Goal: Check status: Check status

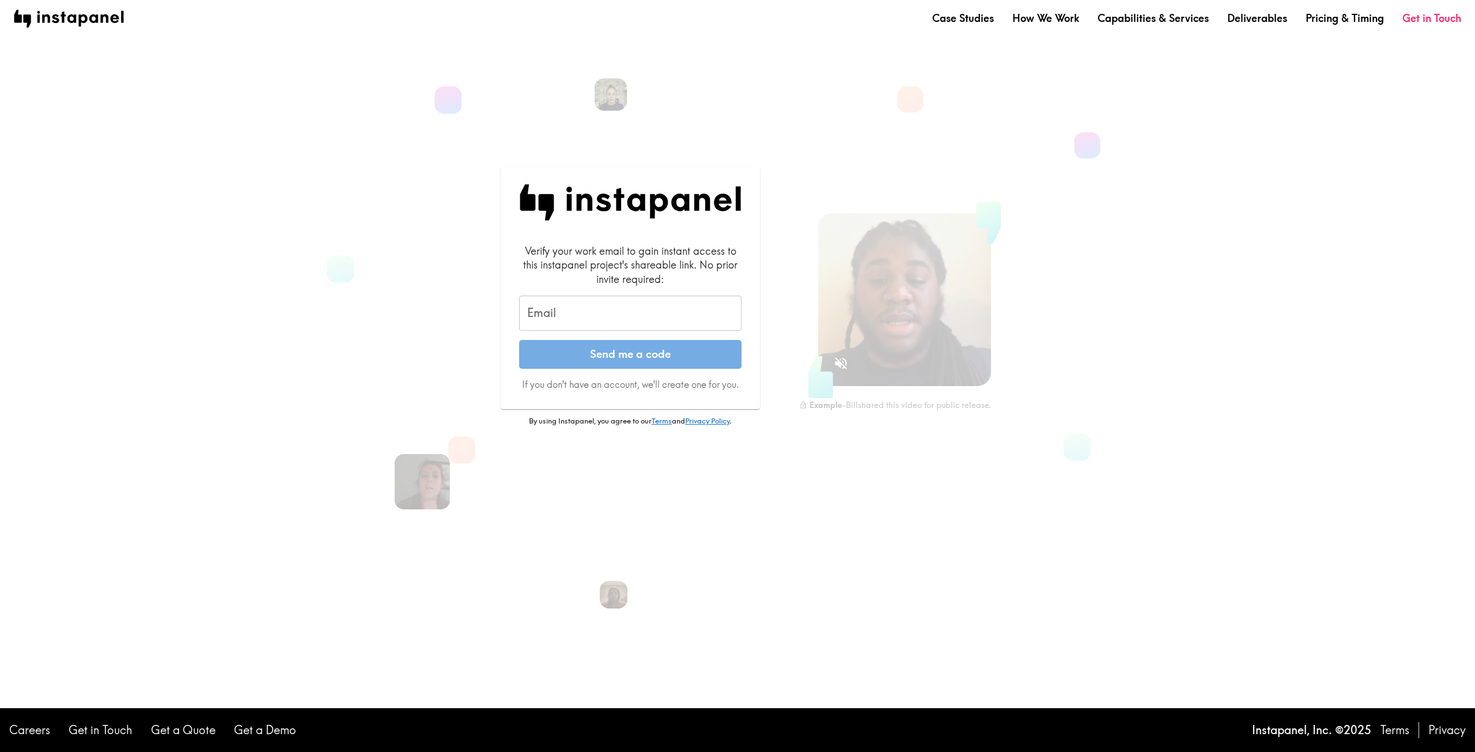
click at [460, 353] on div "Verify your work email to gain instant access to this instapanel project's shar…" at bounding box center [620, 318] width 357 height 343
click at [569, 321] on input "Email" at bounding box center [630, 314] width 222 height 36
type input "[PERSON_NAME][EMAIL_ADDRESS][DOMAIN_NAME]"
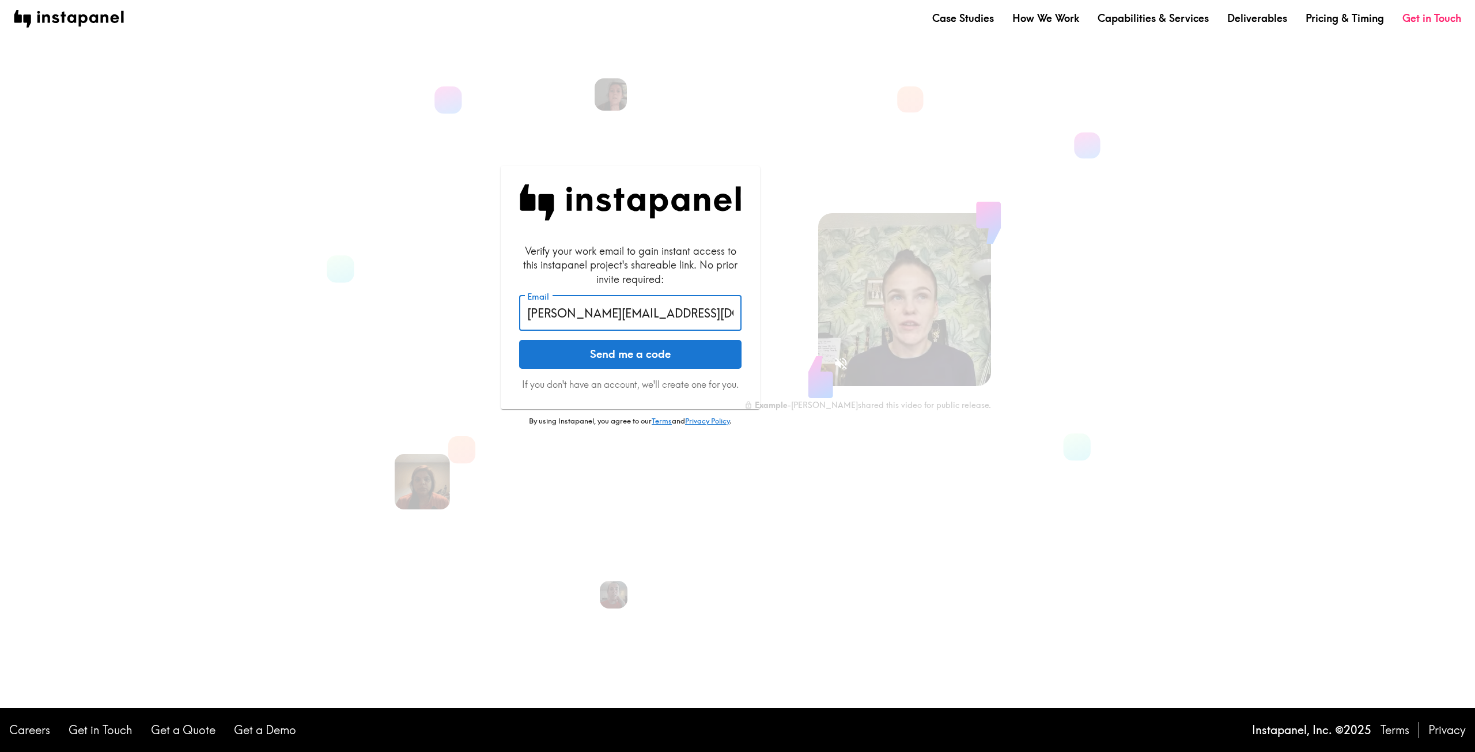
click at [605, 357] on button "Send me a code" at bounding box center [630, 354] width 222 height 29
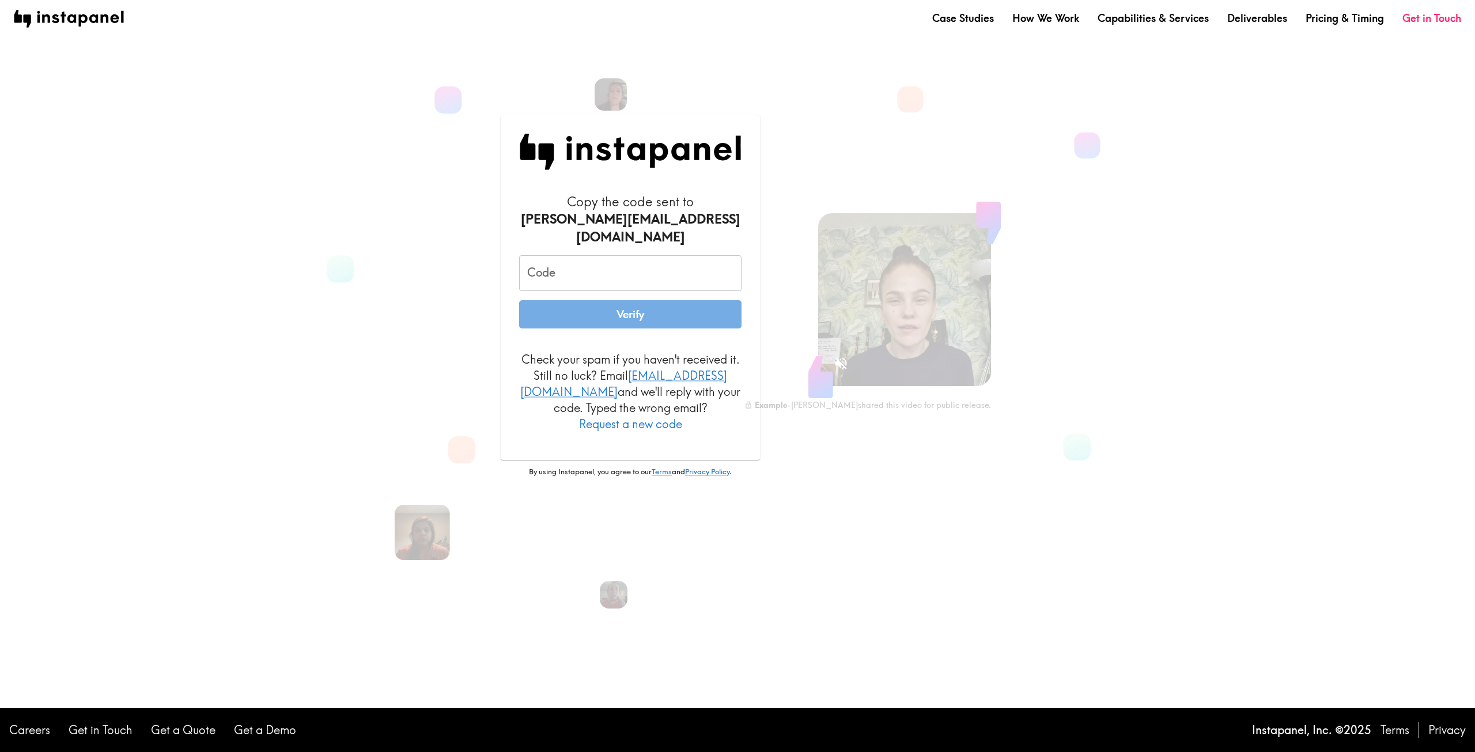
click at [535, 255] on div "Code Code" at bounding box center [630, 273] width 222 height 36
paste input "MPY_PPF_6KT"
type input "MPY_PPF_6KT"
click at [613, 311] on button "Verify" at bounding box center [630, 314] width 222 height 29
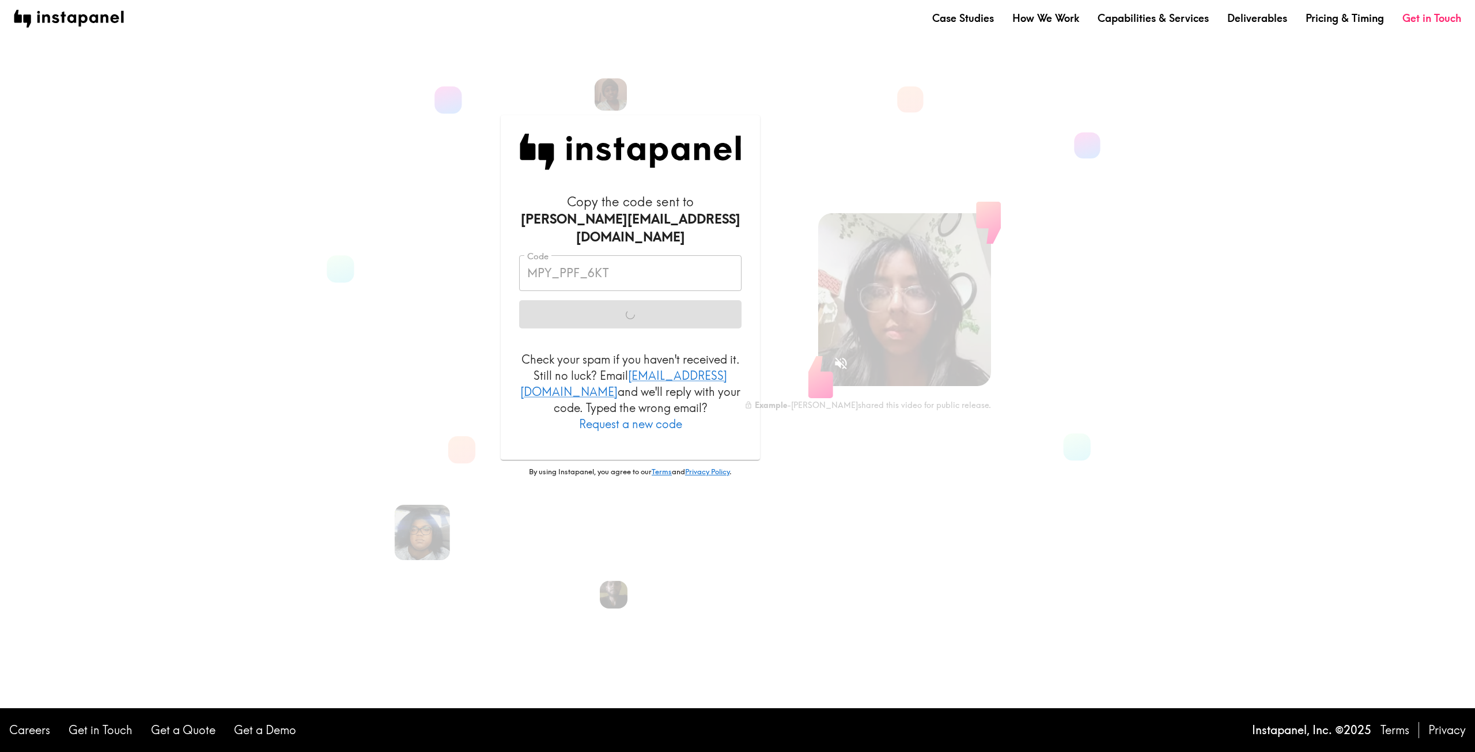
drag, startPoint x: 311, startPoint y: 160, endPoint x: 316, endPoint y: 164, distance: 6.2
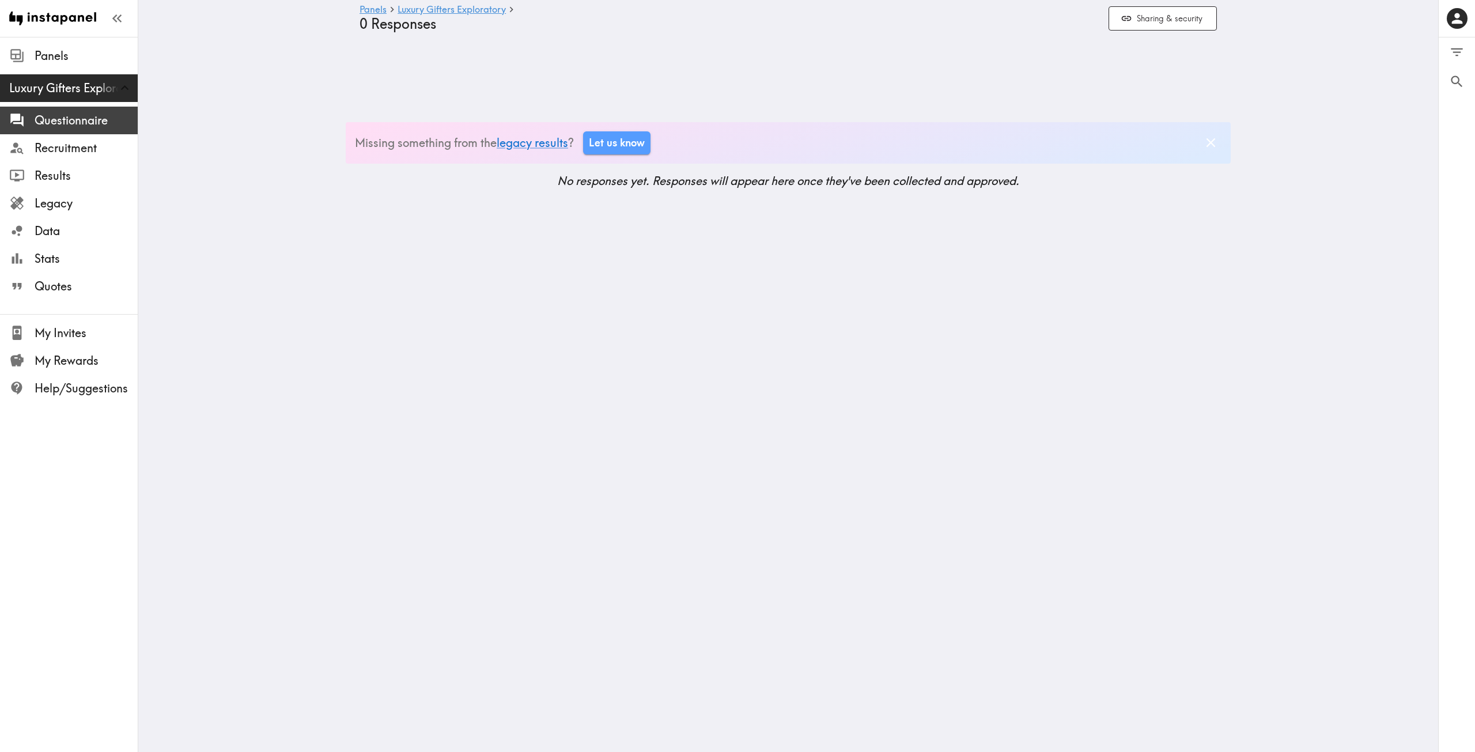
click at [37, 119] on span "Questionnaire" at bounding box center [86, 120] width 103 height 16
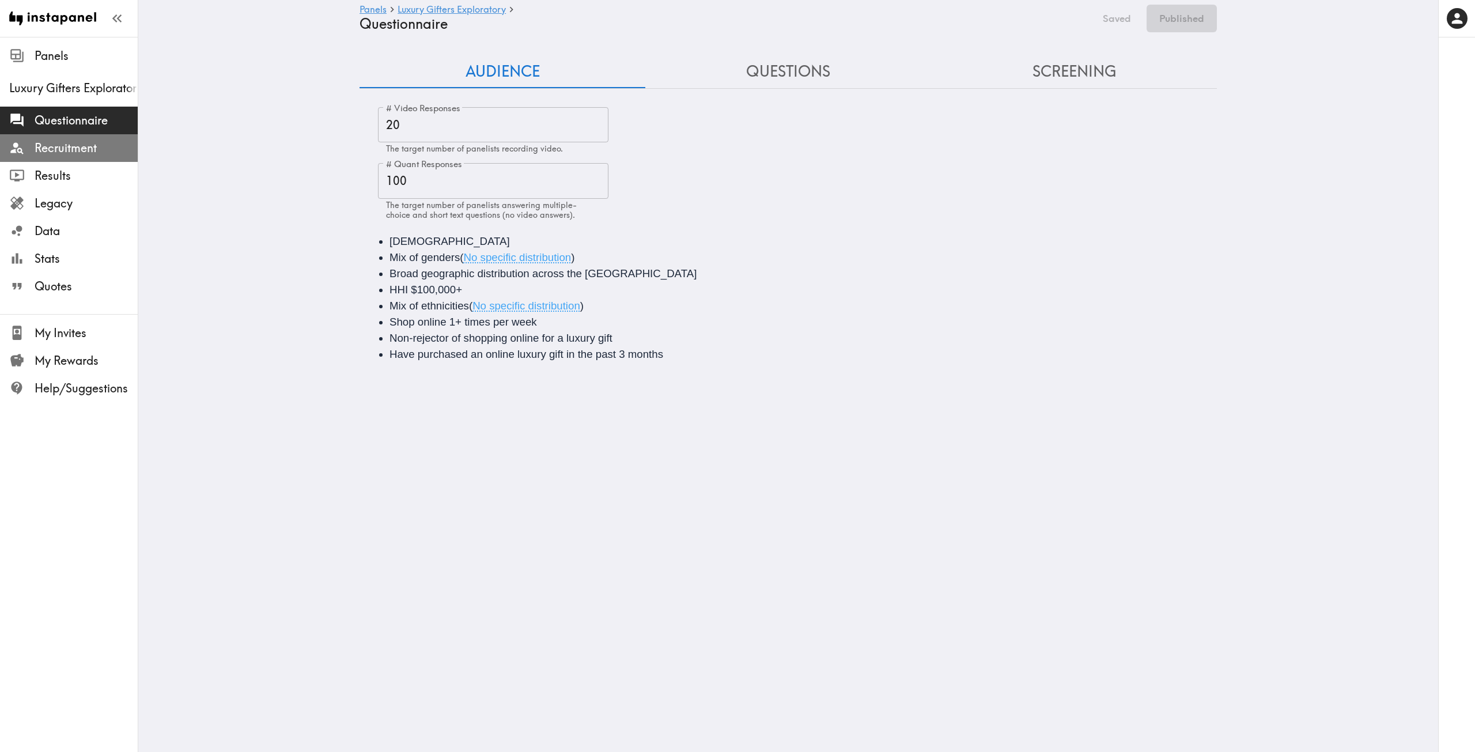
click at [25, 145] on icon at bounding box center [17, 148] width 16 height 16
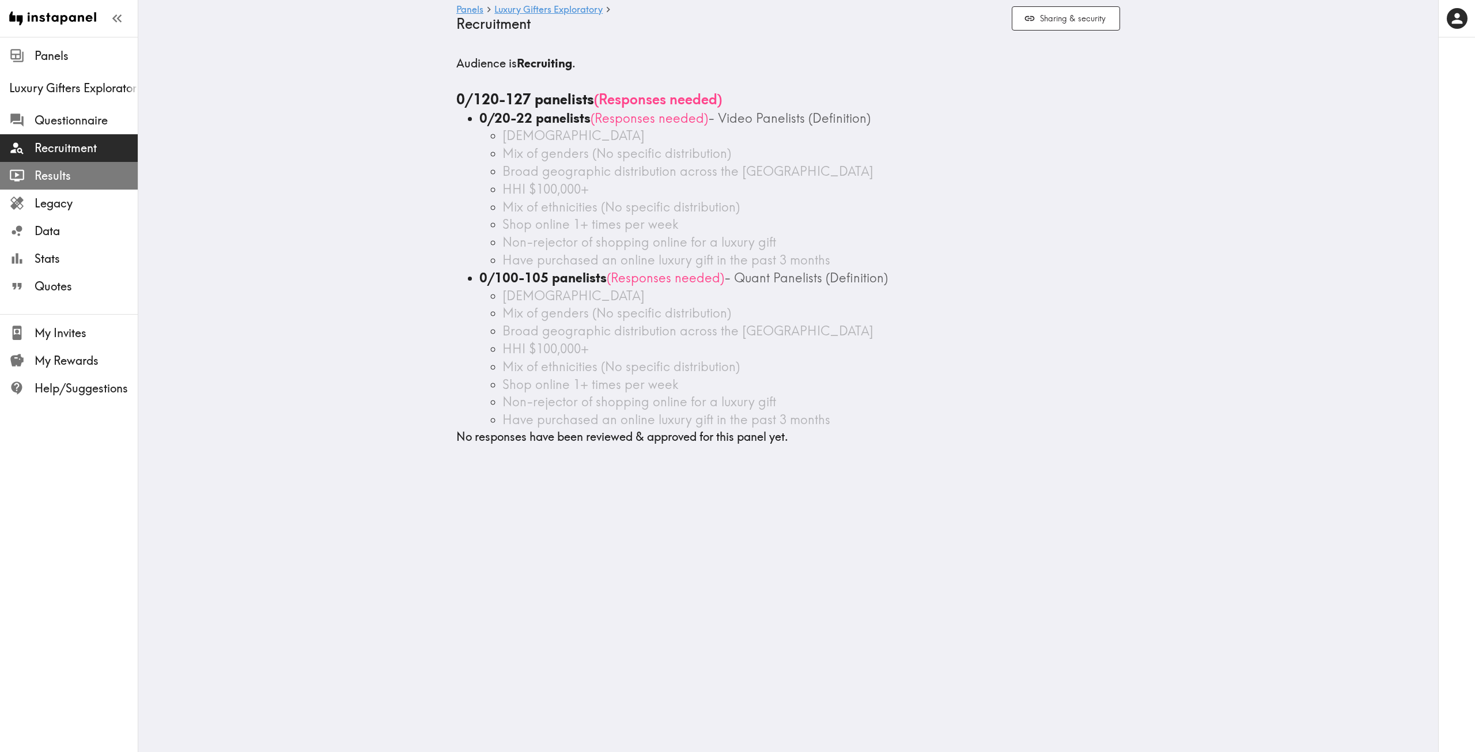
click at [44, 187] on div "Results" at bounding box center [69, 176] width 138 height 30
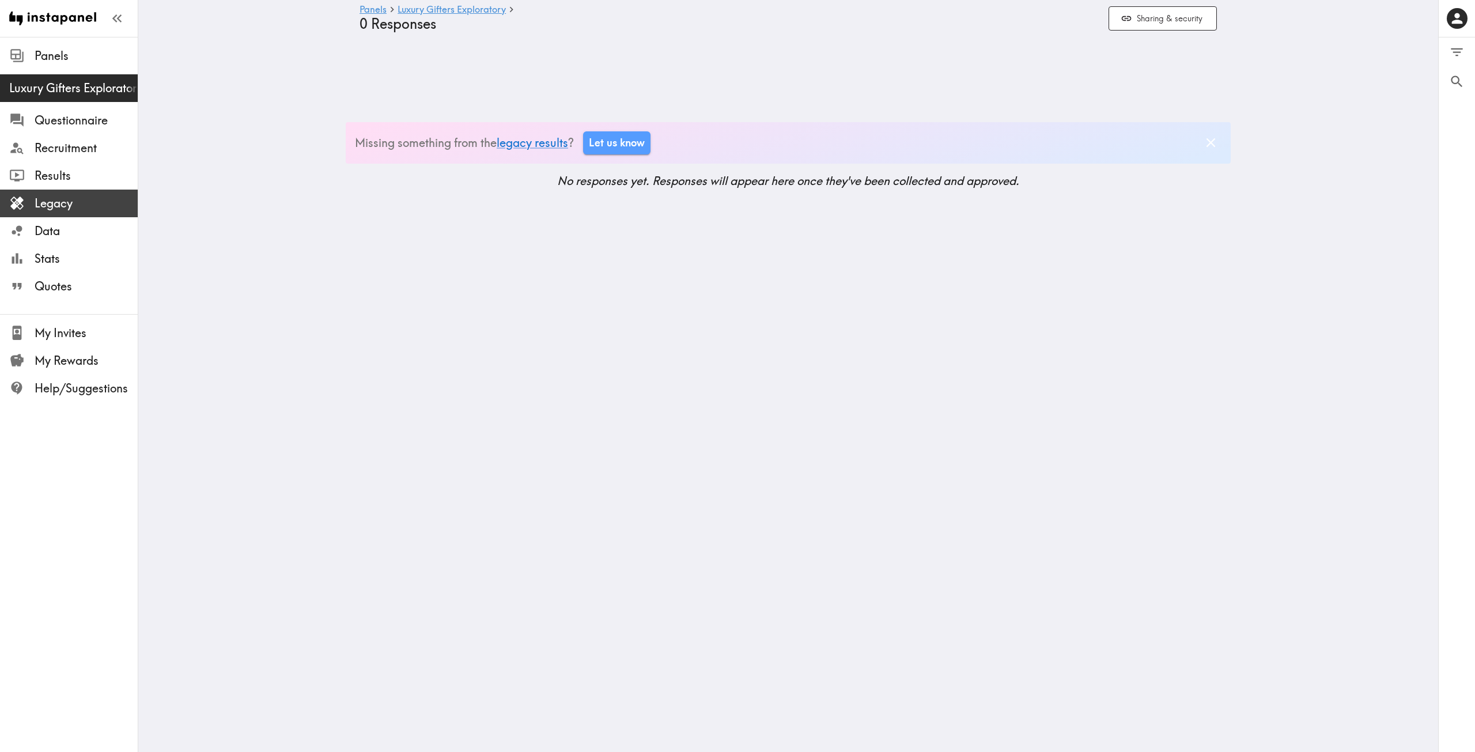
click at [46, 209] on span "Legacy" at bounding box center [86, 203] width 103 height 16
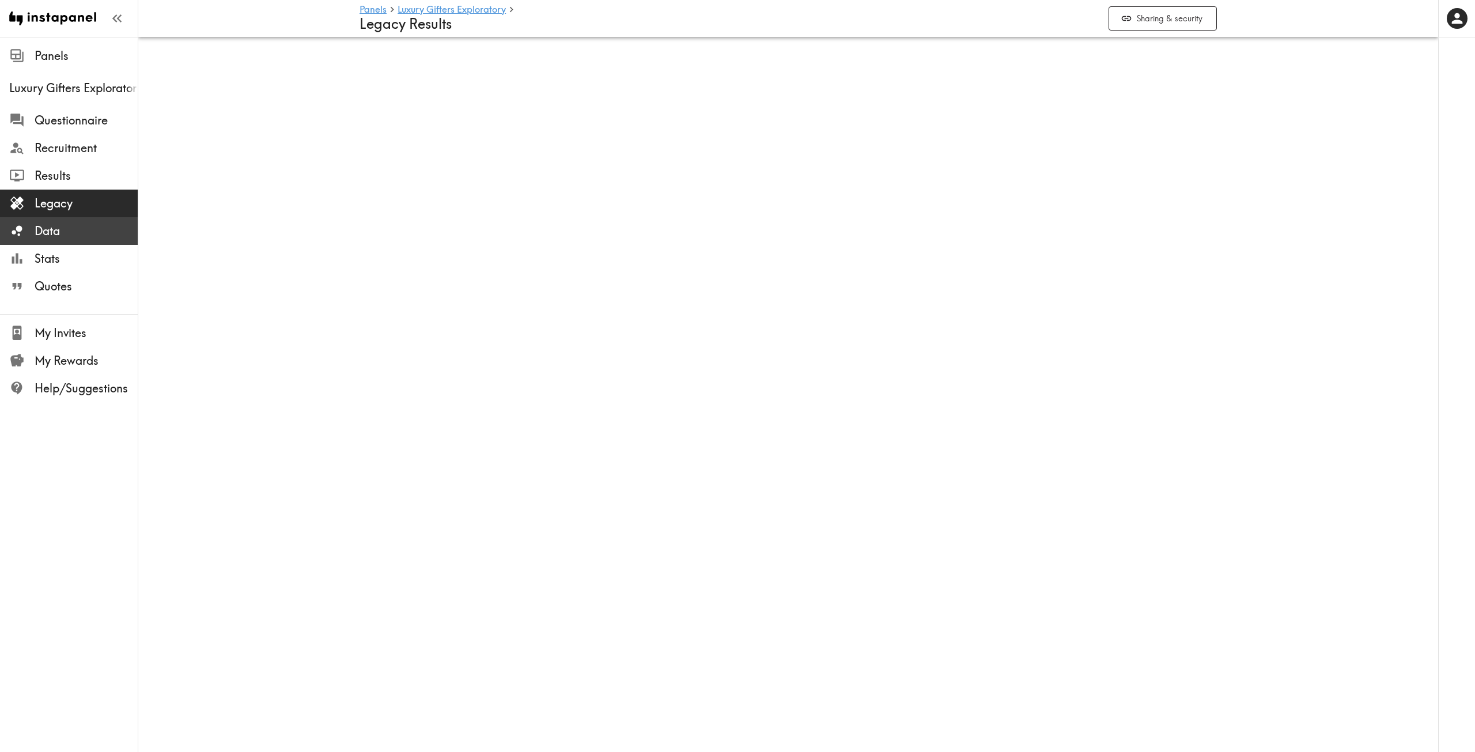
click at [73, 237] on span "Data" at bounding box center [86, 231] width 103 height 16
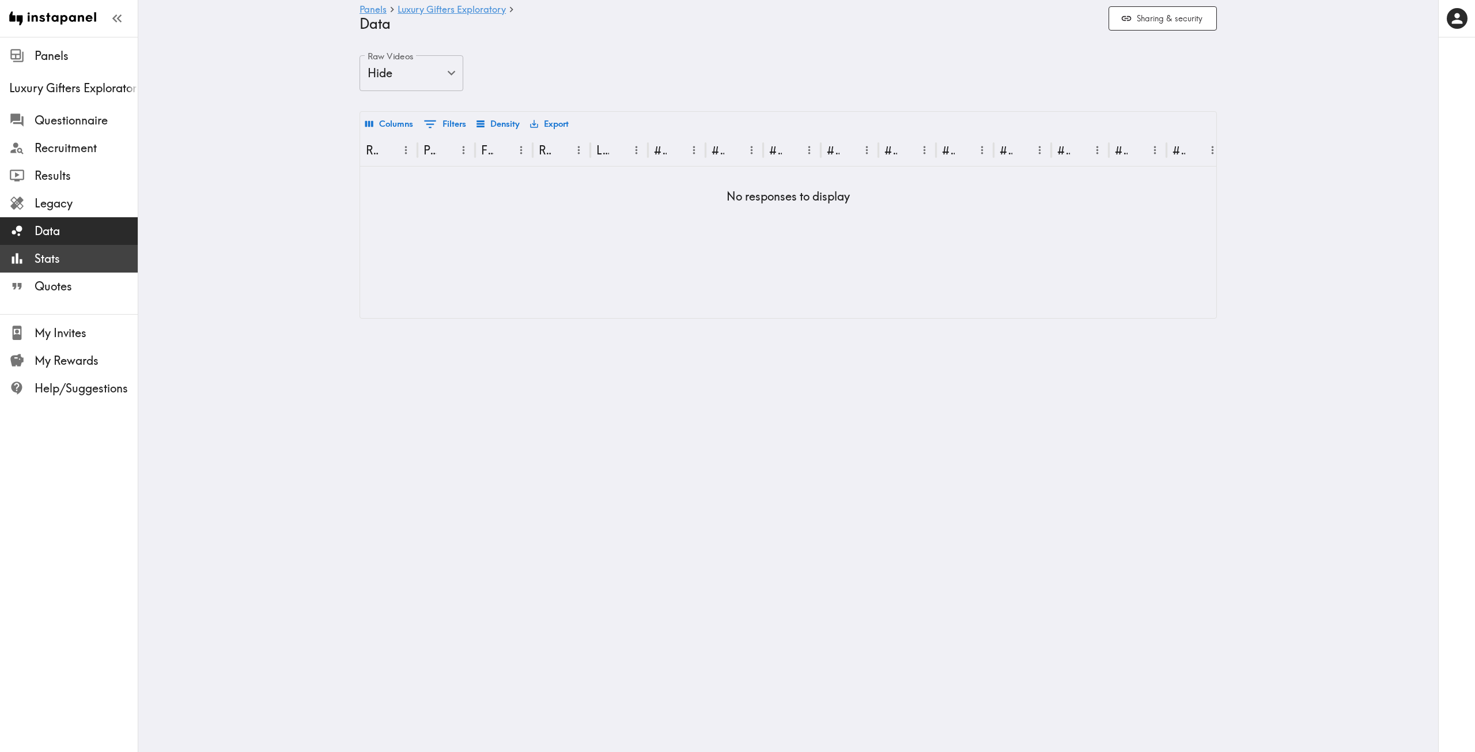
click at [62, 257] on span "Stats" at bounding box center [86, 259] width 103 height 16
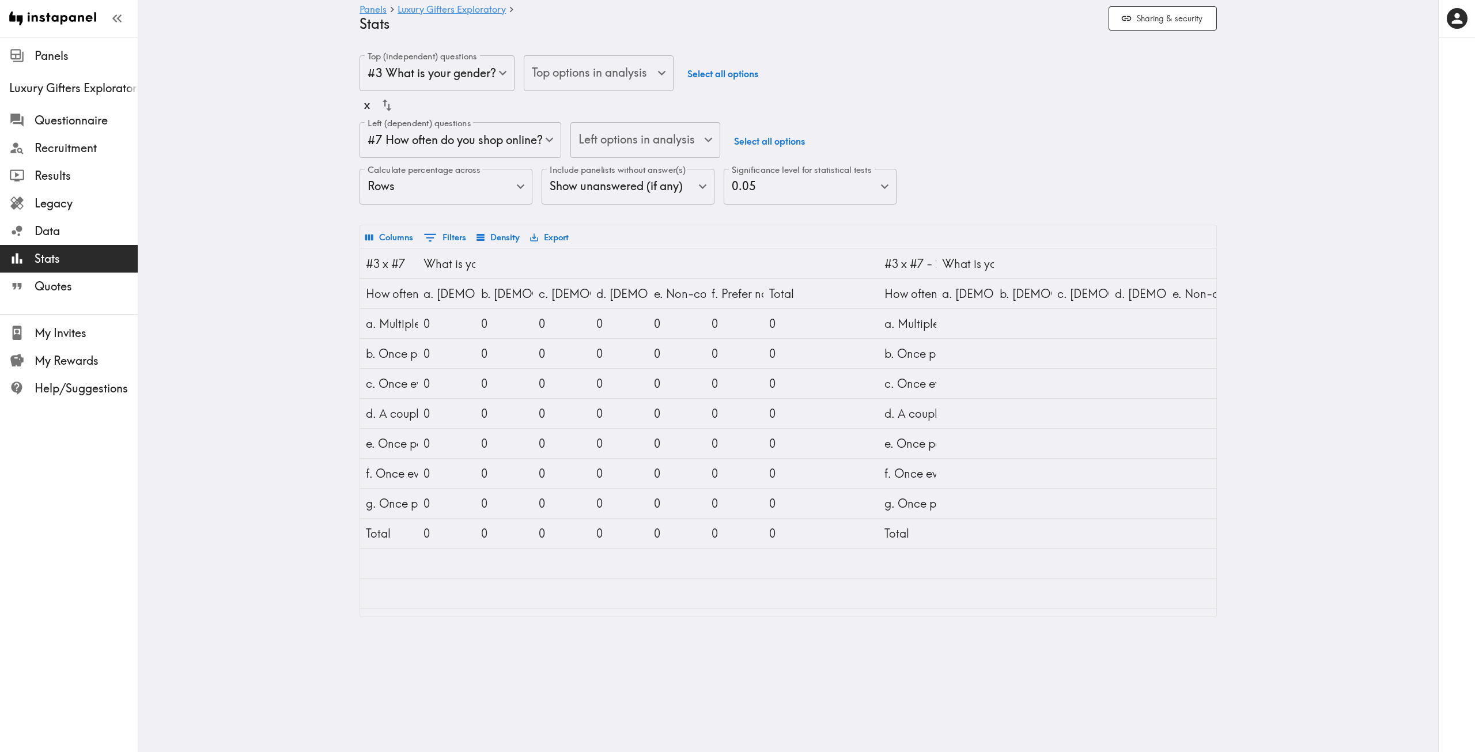
click at [254, 295] on main "Panels Luxury Gifters Exploratory Stats Sharing & security Top (independent) qu…" at bounding box center [788, 336] width 1300 height 599
click at [38, 287] on span "Quotes" at bounding box center [86, 286] width 103 height 16
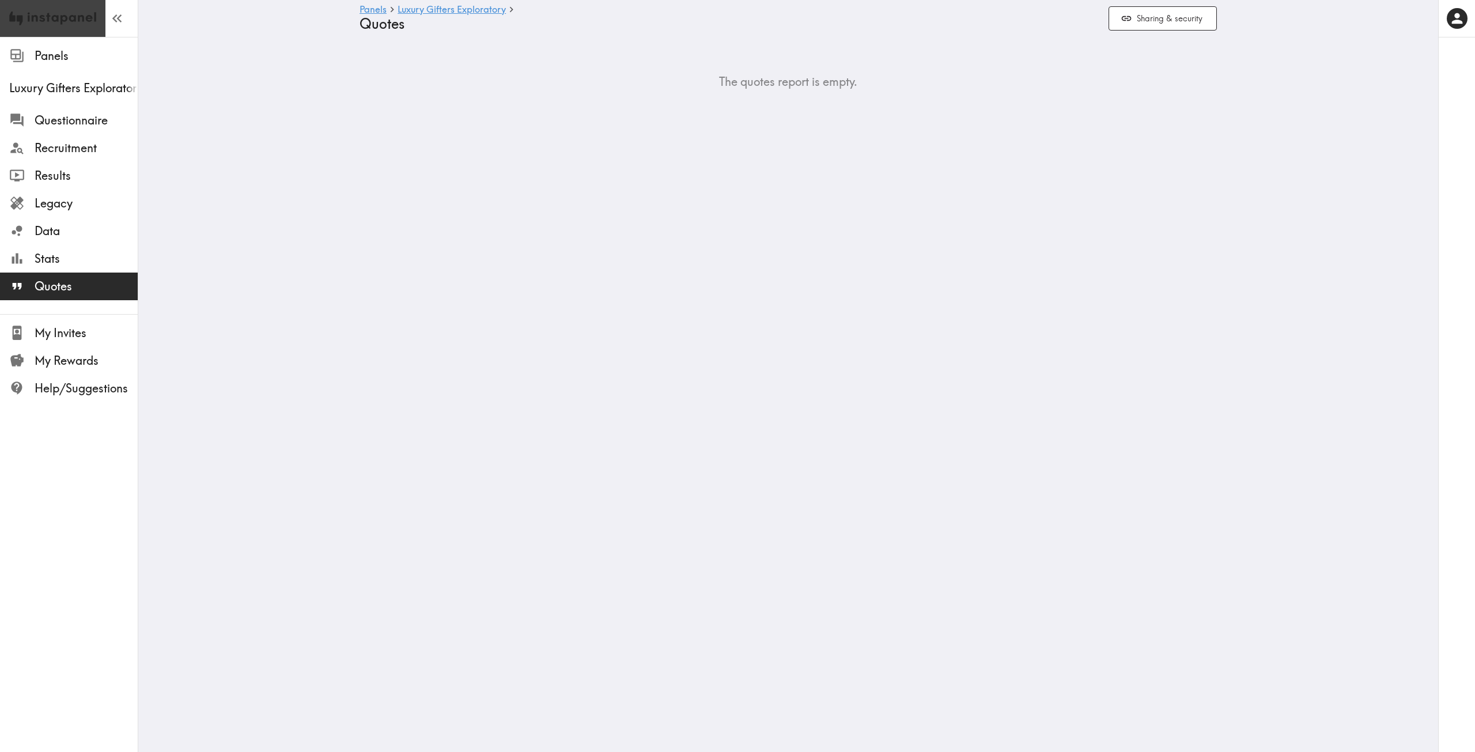
click at [47, 18] on img at bounding box center [52, 18] width 87 height 37
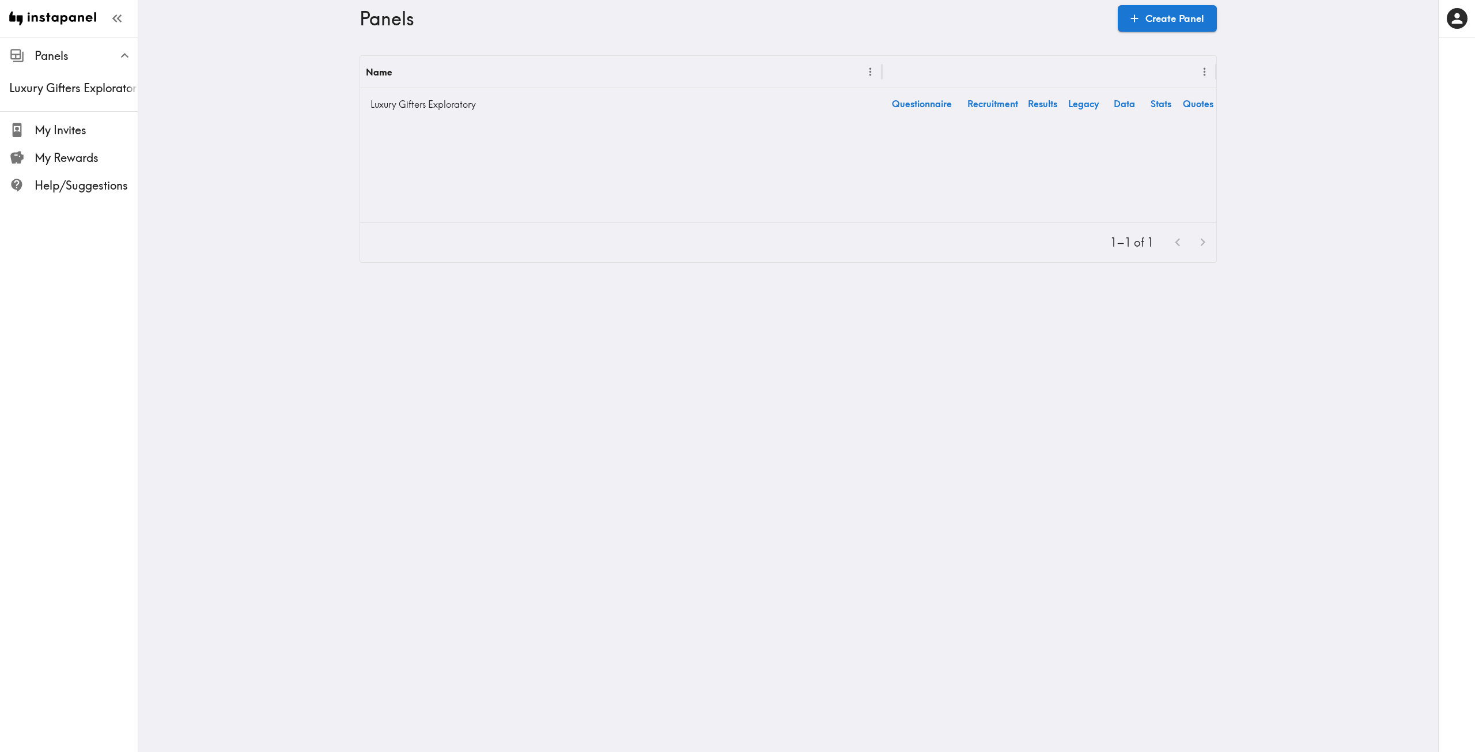
click at [495, 281] on html "Instapanel - Panels Panels Luxury Gifters Exploratory My Invites My Rewards Hel…" at bounding box center [737, 140] width 1475 height 281
click at [736, 13] on icon "button" at bounding box center [1457, 19] width 16 height 16
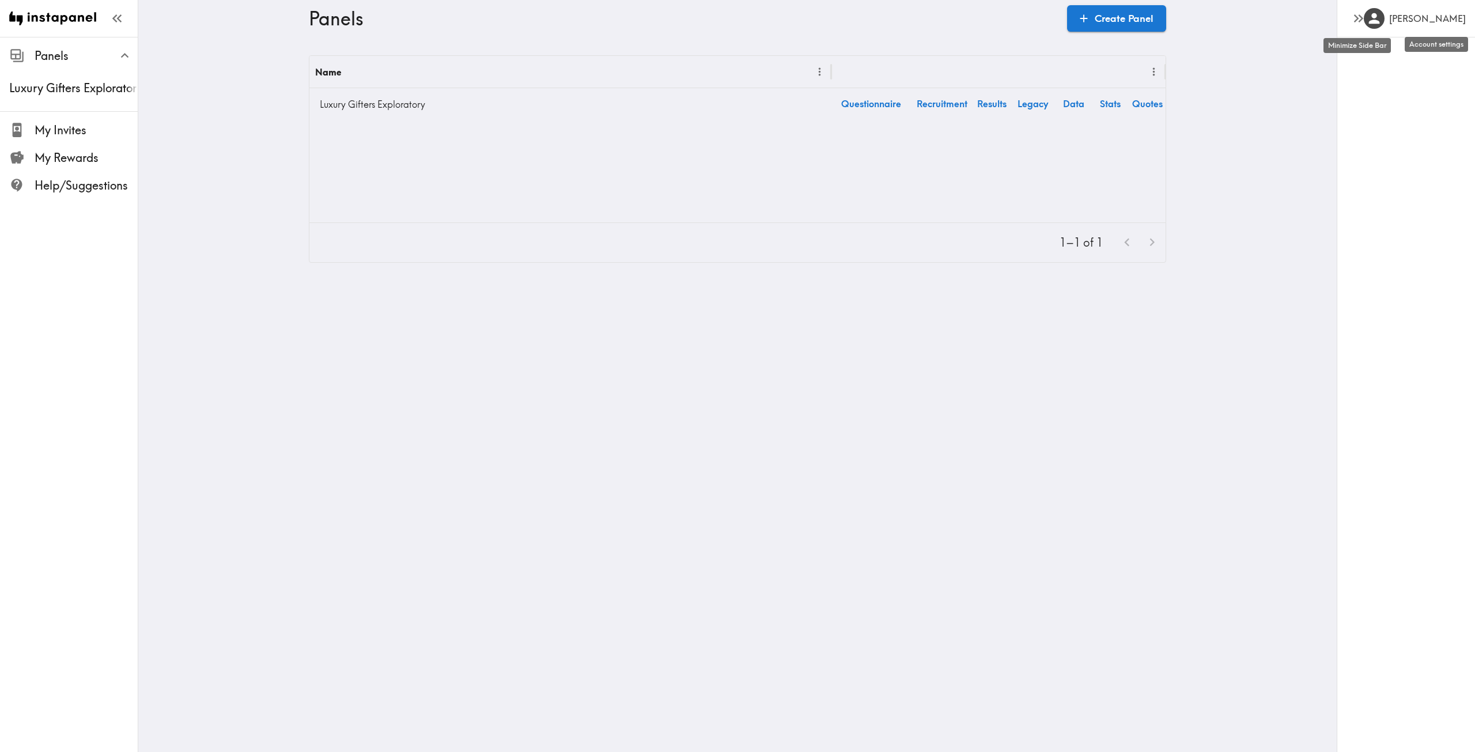
click at [736, 13] on h6 "Spencer" at bounding box center [1427, 18] width 77 height 13
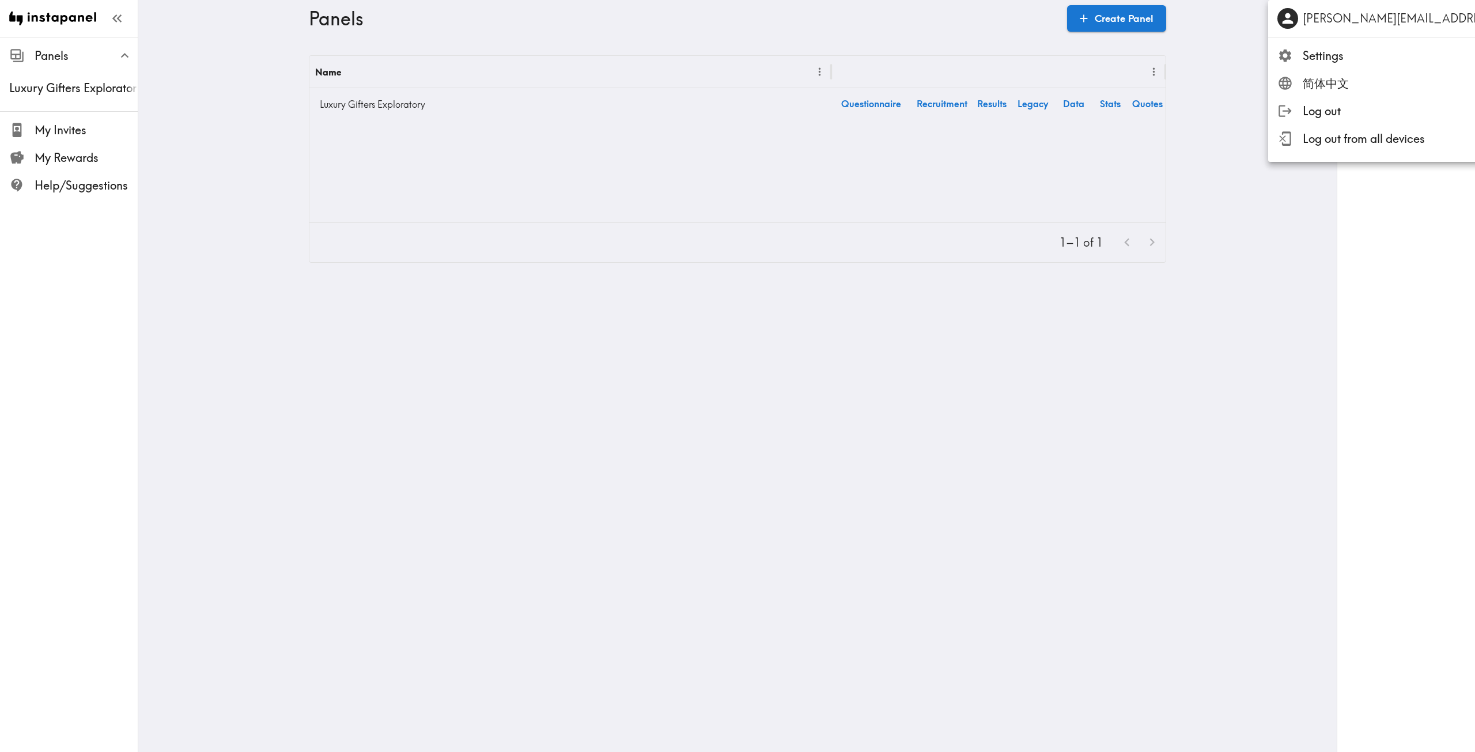
click at [736, 26] on div at bounding box center [737, 376] width 1475 height 752
click at [736, 24] on icon "button" at bounding box center [1358, 18] width 16 height 16
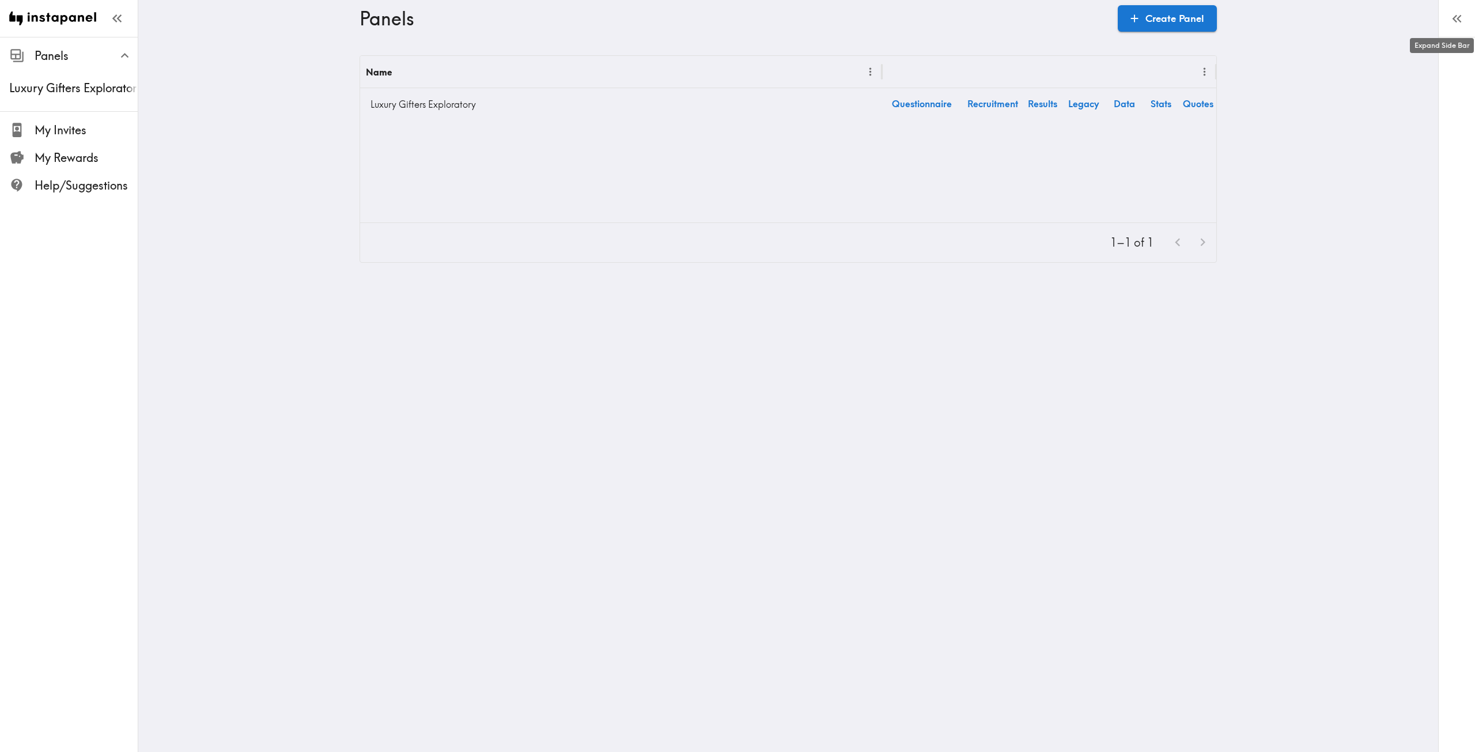
drag, startPoint x: 240, startPoint y: 67, endPoint x: 214, endPoint y: 63, distance: 26.9
click at [240, 67] on main "Panels Create Panel Name Luxury Gifters Exploratory Questionnaire Recruitment R…" at bounding box center [788, 159] width 1300 height 244
click at [52, 18] on img at bounding box center [52, 18] width 87 height 37
